Goal: Transaction & Acquisition: Purchase product/service

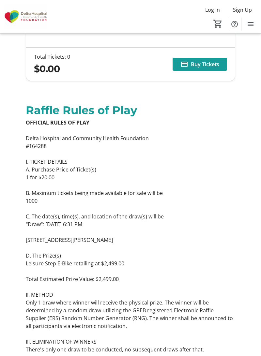
scroll to position [247, 0]
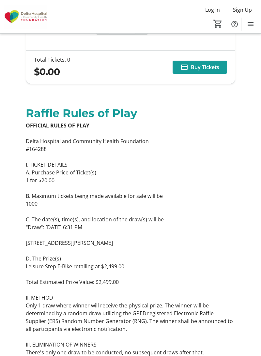
click at [207, 68] on span "Buy Tickets" at bounding box center [205, 67] width 28 height 8
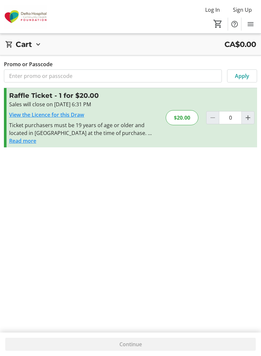
click at [250, 118] on mat-icon "Increment by one" at bounding box center [248, 118] width 8 height 8
type input "1"
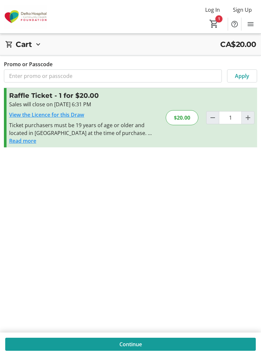
click at [157, 343] on span at bounding box center [130, 344] width 250 height 16
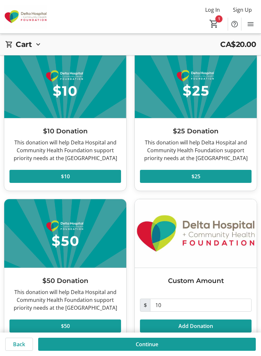
scroll to position [31, 0]
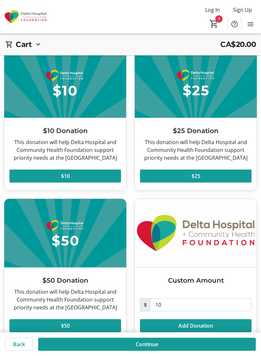
click at [194, 352] on span at bounding box center [146, 344] width 217 height 16
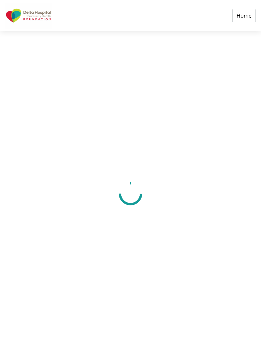
select select "CA"
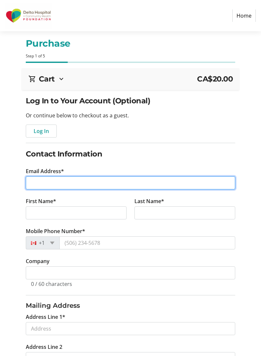
click at [149, 182] on input "Email Address*" at bounding box center [131, 182] width 210 height 13
type input "[EMAIL_ADDRESS][DOMAIN_NAME]"
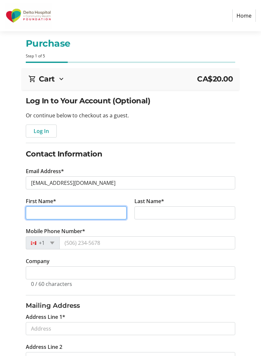
type input "[PERSON_NAME]"
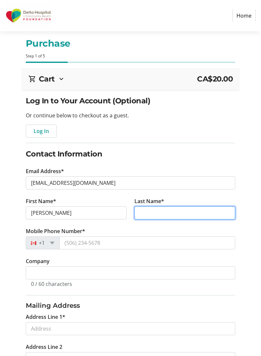
type input "[PERSON_NAME]"
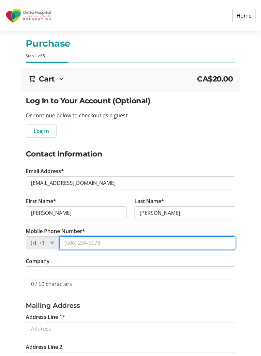
type input "[PHONE_NUMBER]"
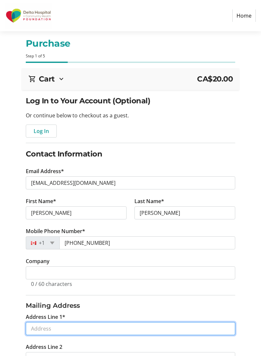
type input "[STREET_ADDRESS]"
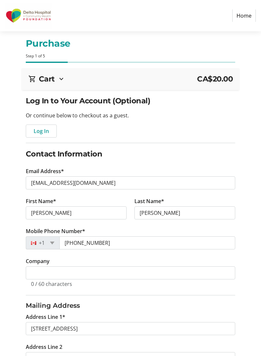
type input "Delta"
select select "BC"
type input "V4K 5G1"
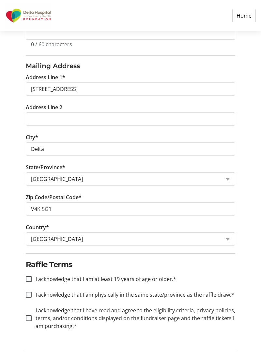
scroll to position [258, 0]
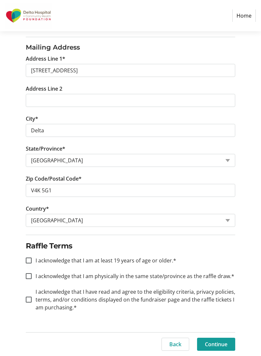
click at [32, 264] on div at bounding box center [29, 261] width 16 height 16
checkbox input "true"
click at [31, 278] on input "I acknowledge that I am physically in the same state/province as the raffle dra…" at bounding box center [29, 276] width 6 height 6
checkbox input "true"
click at [30, 302] on input "I acknowledge that I have read and agree to the eligibility criteria, privacy p…" at bounding box center [29, 300] width 6 height 6
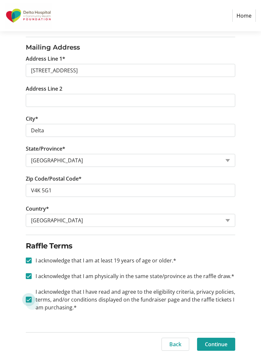
checkbox input "true"
click at [217, 343] on span "Continue" at bounding box center [216, 344] width 22 height 8
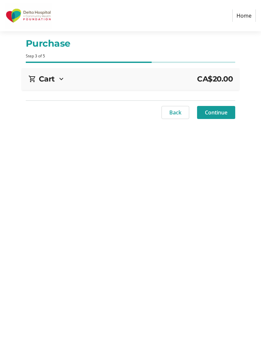
scroll to position [31, 0]
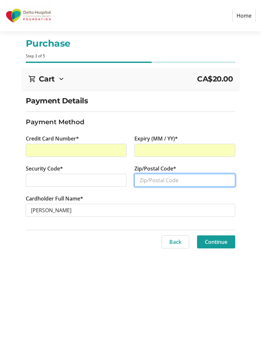
click at [175, 183] on input "Zip/Postal Code*" at bounding box center [184, 180] width 101 height 13
type input "V4K 5G1"
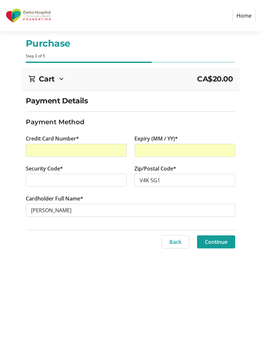
click at [200, 309] on div "Purchase Step 3 of 5 Cart CA$20.00 1x Raffle Ticket (1 for $20.00) Total Ticket…" at bounding box center [130, 193] width 261 height 325
click at [226, 241] on span "Continue" at bounding box center [216, 242] width 22 height 8
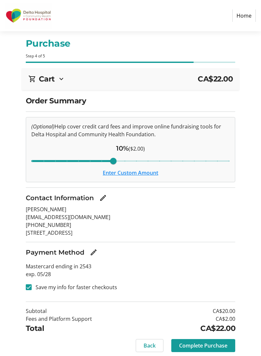
click at [25, 291] on div at bounding box center [29, 287] width 16 height 16
checkbox input "false"
click at [207, 344] on span "Complete Purchase" at bounding box center [203, 346] width 48 height 8
